Goal: Transaction & Acquisition: Obtain resource

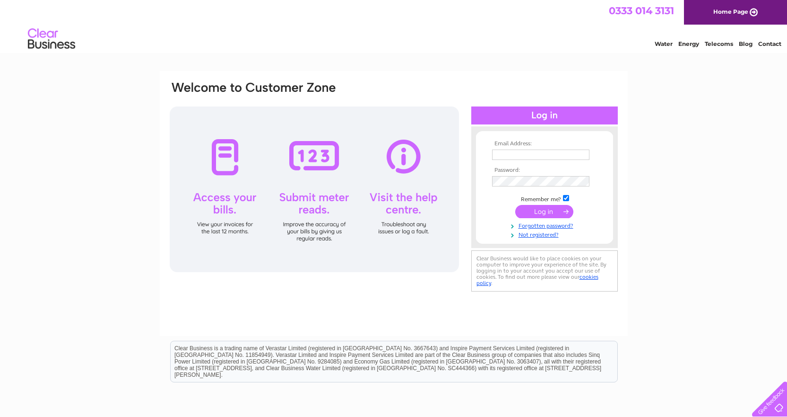
type input "elaine@collincare.com"
click at [535, 210] on input "submit" at bounding box center [544, 211] width 58 height 13
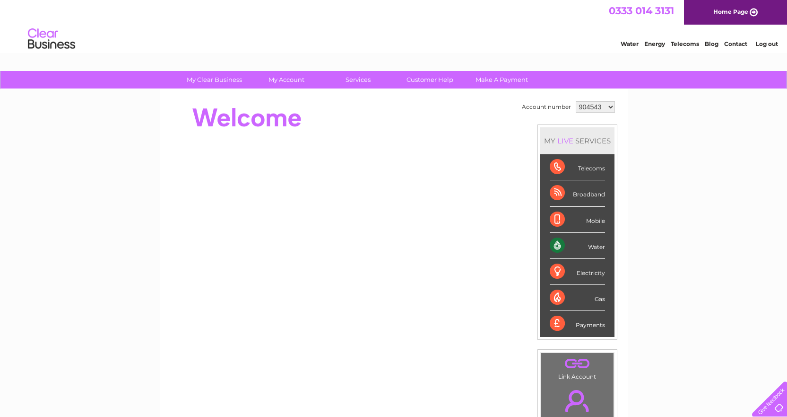
click at [604, 105] on select "904543 940185 959371 959376 959380 959387 959391 1090834" at bounding box center [595, 106] width 39 height 11
click at [576, 101] on select "904543 940185 959371 959376 959380 959387 959391 1090834" at bounding box center [595, 106] width 39 height 11
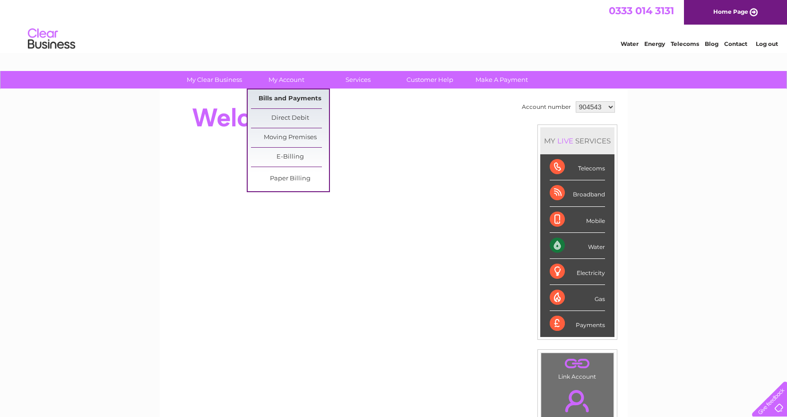
click at [304, 94] on link "Bills and Payments" at bounding box center [290, 98] width 78 height 19
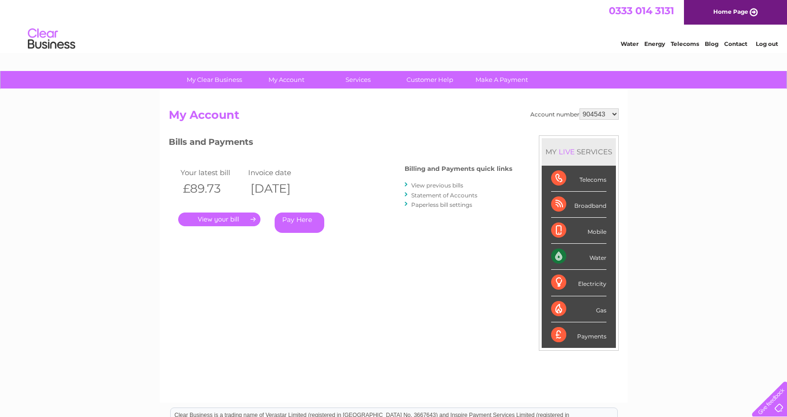
click at [243, 215] on link "." at bounding box center [219, 219] width 82 height 14
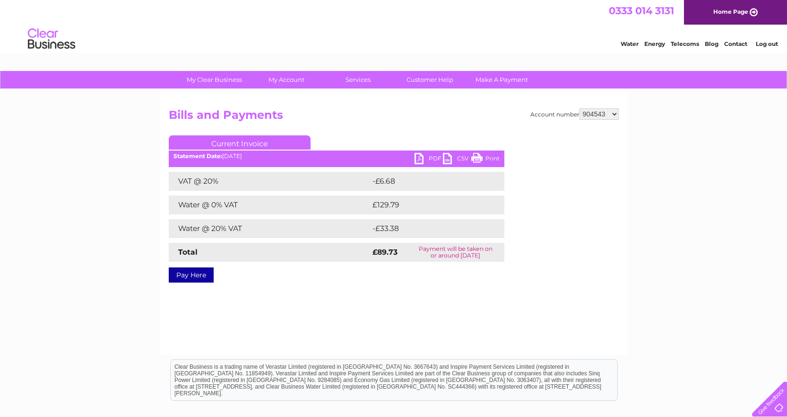
click at [433, 156] on link "PDF" at bounding box center [429, 160] width 28 height 14
click at [616, 113] on select "904543 940185 959371 959376 959380 959387 959391 1090834" at bounding box center [599, 113] width 39 height 11
select select "940185"
click at [580, 108] on select "904543 940185 959371 959376 959380 959387 959391 1090834" at bounding box center [599, 113] width 39 height 11
click at [438, 159] on link "PDF" at bounding box center [429, 160] width 28 height 14
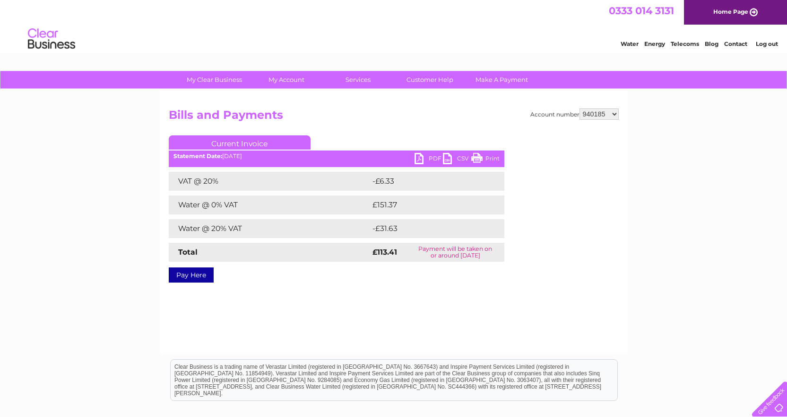
click at [615, 113] on select "904543 940185 959371 959376 959380 959387 959391 1090834" at bounding box center [599, 113] width 39 height 11
select select "959371"
click at [580, 108] on select "904543 940185 959371 959376 959380 959387 959391 1090834" at bounding box center [599, 113] width 39 height 11
click at [433, 159] on link "PDF" at bounding box center [429, 160] width 28 height 14
click at [616, 113] on select "904543 940185 959371 959376 959380 959387 959391 1090834" at bounding box center [599, 113] width 39 height 11
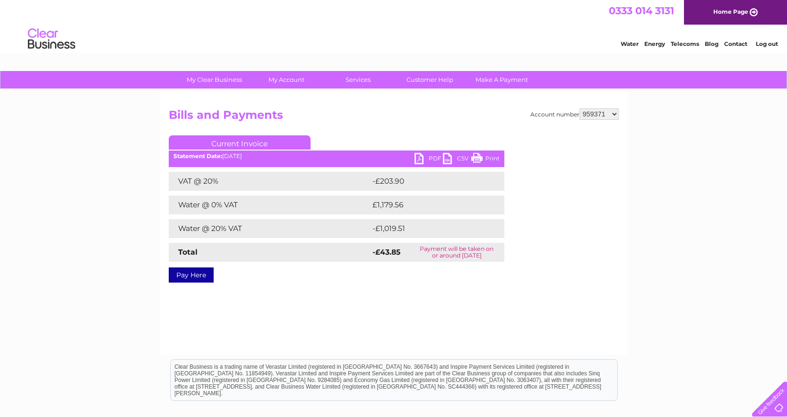
select select "959376"
click at [580, 108] on select "904543 940185 959371 959376 959380 959387 959391 1090834" at bounding box center [599, 113] width 39 height 11
click at [433, 157] on link "PDF" at bounding box center [429, 160] width 28 height 14
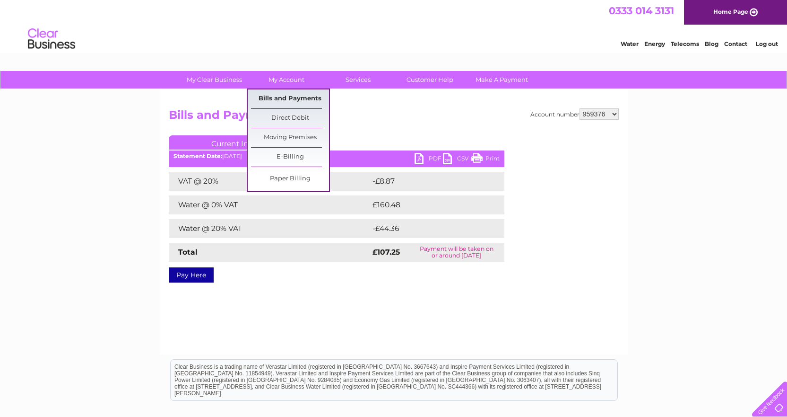
click at [287, 96] on link "Bills and Payments" at bounding box center [290, 98] width 78 height 19
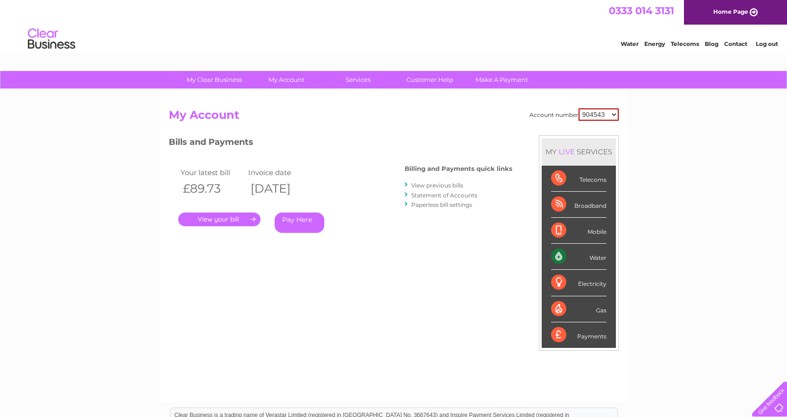
click at [451, 186] on link "View previous bills" at bounding box center [437, 185] width 52 height 7
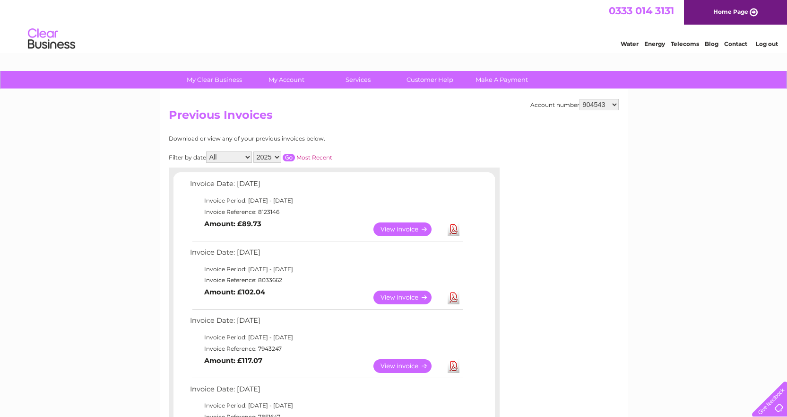
click at [614, 104] on select "904543 940185 959371 959376 959380 959387 959391 1090834" at bounding box center [599, 104] width 39 height 11
select select "959376"
click at [580, 99] on select "904543 940185 959371 959376 959380 959387 959391 1090834" at bounding box center [599, 104] width 39 height 11
click at [414, 294] on link "View" at bounding box center [409, 297] width 70 height 14
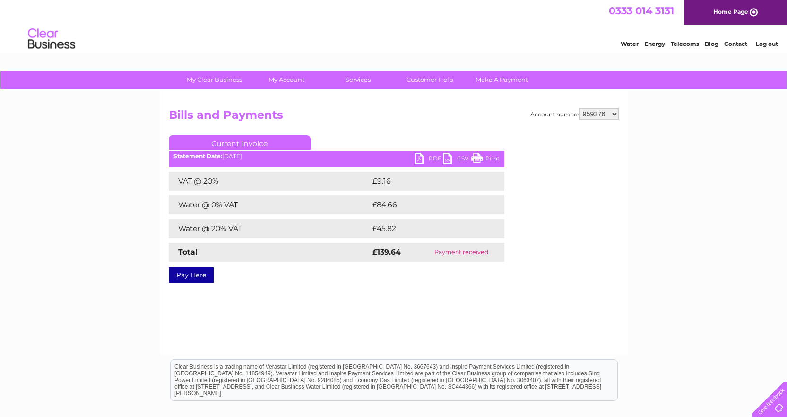
click at [439, 153] on link "PDF" at bounding box center [429, 160] width 28 height 14
click at [615, 113] on select "904543 940185 959371 959376 959380 959387 959391 1090834" at bounding box center [599, 113] width 39 height 11
select select "959380"
click at [580, 108] on select "904543 940185 959371 959376 959380 959387 959391 1090834" at bounding box center [599, 113] width 39 height 11
click at [437, 157] on link "PDF" at bounding box center [429, 160] width 28 height 14
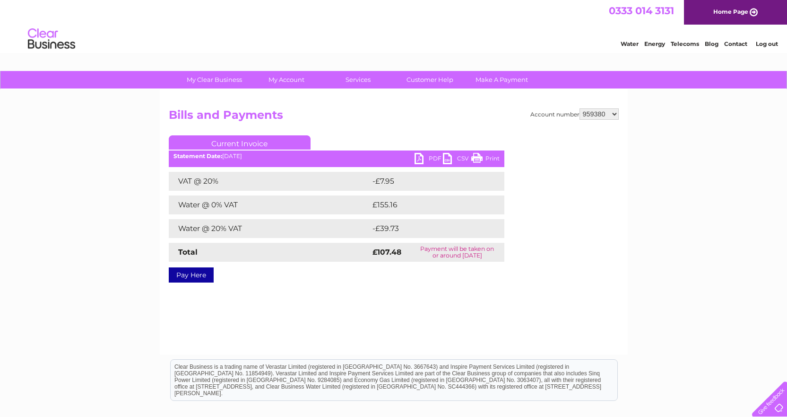
click at [615, 114] on select "904543 940185 959371 959376 959380 959387 959391 1090834" at bounding box center [599, 113] width 39 height 11
select select "959387"
click at [580, 108] on select "904543 940185 959371 959376 959380 959387 959391 1090834" at bounding box center [599, 113] width 39 height 11
click at [436, 157] on link "PDF" at bounding box center [429, 160] width 28 height 14
click at [614, 115] on select "904543 940185 959371 959376 959380 959387 959391 1090834" at bounding box center [599, 113] width 39 height 11
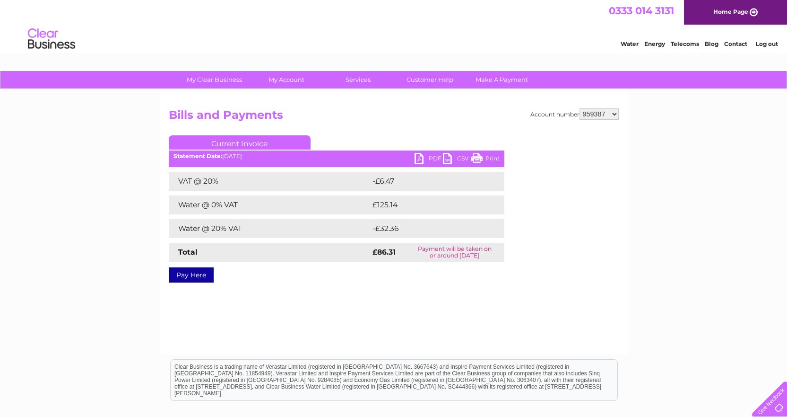
select select "959391"
click at [580, 108] on select "904543 940185 959371 959376 959380 959387 959391 1090834" at bounding box center [599, 113] width 39 height 11
click at [431, 155] on link "PDF" at bounding box center [429, 160] width 28 height 14
click at [615, 112] on select "904543 940185 959371 959376 959380 959387 959391 1090834" at bounding box center [599, 113] width 39 height 11
select select "1090834"
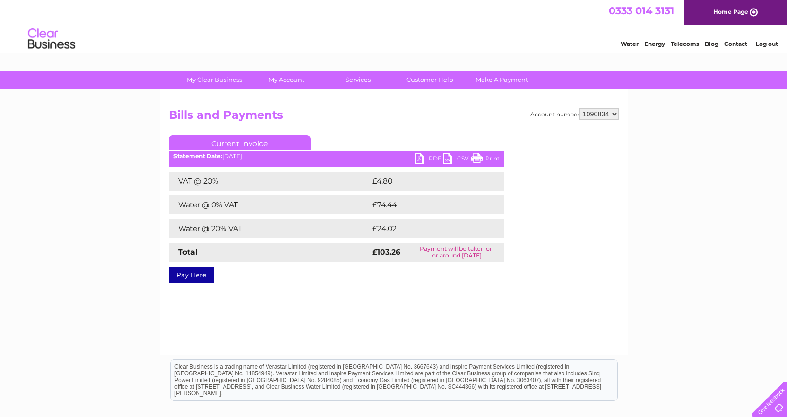
click at [580, 108] on select "904543 940185 959371 959376 959380 959387 959391 1090834" at bounding box center [599, 113] width 39 height 11
click at [434, 157] on link "PDF" at bounding box center [429, 160] width 28 height 14
